Goal: Task Accomplishment & Management: Manage account settings

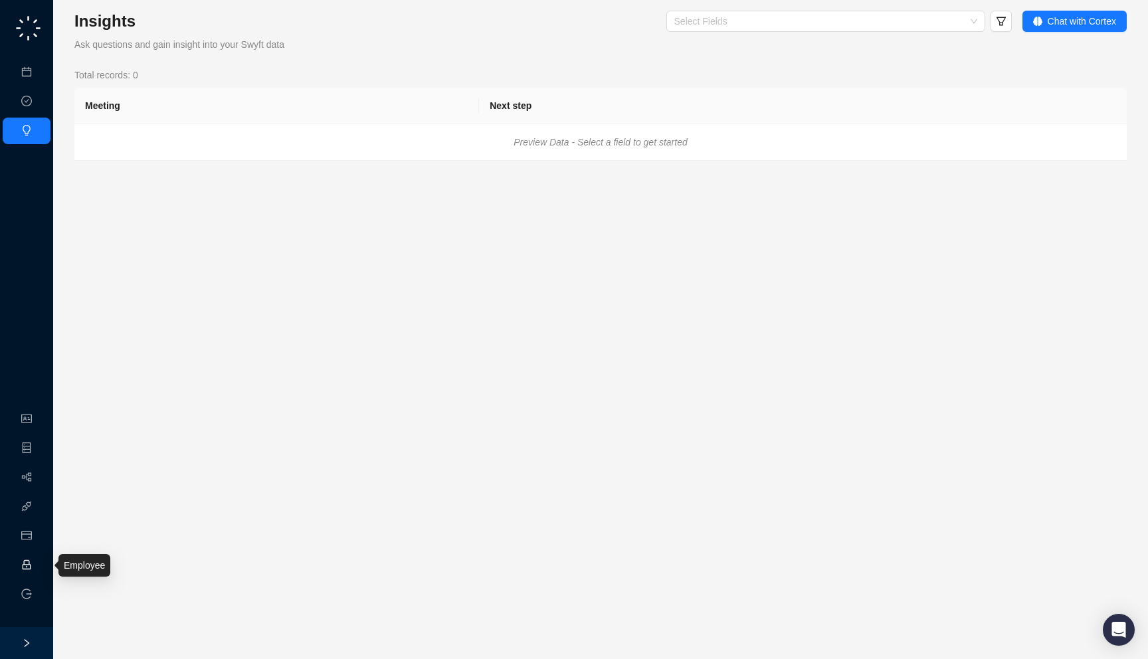
click at [39, 563] on link "Employee" at bounding box center [59, 565] width 41 height 11
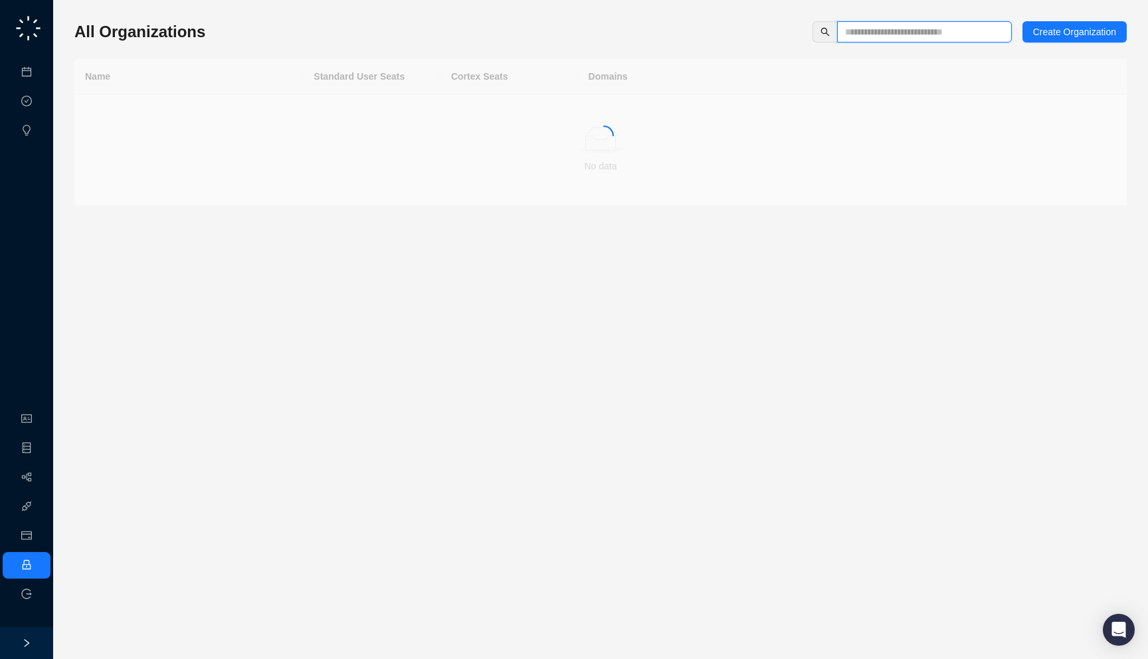
click at [872, 27] on input "text" at bounding box center [919, 32] width 148 height 15
type input "****"
click at [615, 108] on td "[DOMAIN_NAME]" at bounding box center [852, 113] width 549 height 37
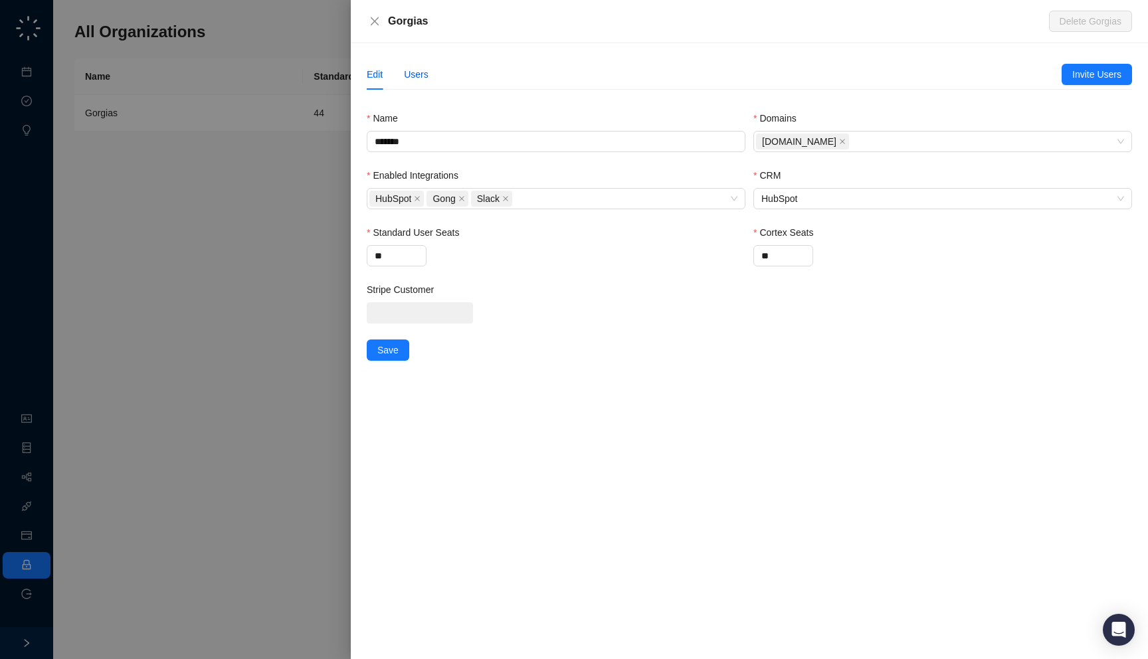
click at [412, 76] on div "Users" at bounding box center [416, 74] width 25 height 15
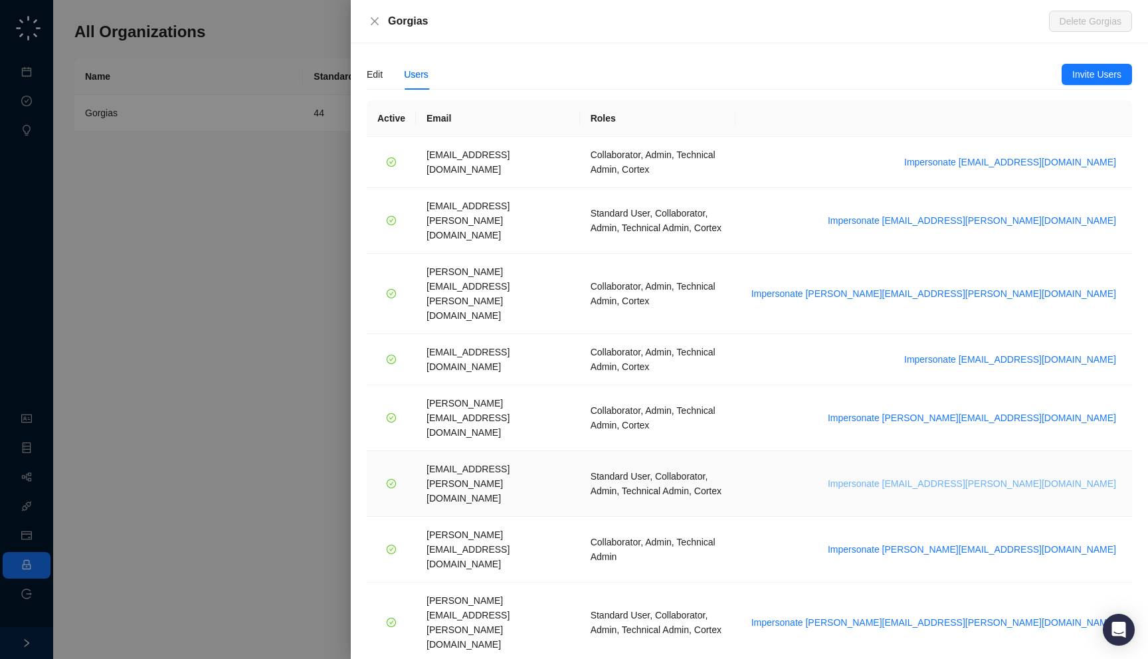
click at [996, 476] on span "Impersonate janadhi.kuruppu@gorgias.com" at bounding box center [972, 483] width 288 height 15
